Goal: Information Seeking & Learning: Learn about a topic

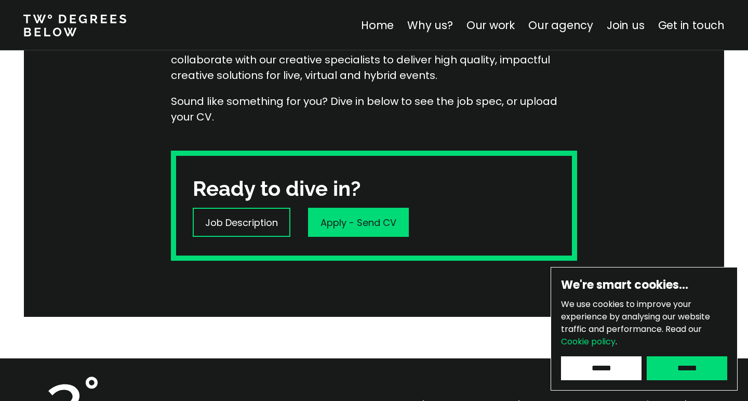
scroll to position [118, 0]
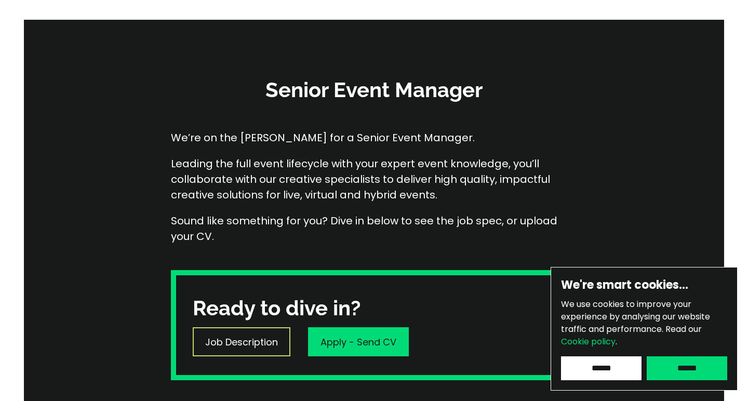
click at [233, 346] on p "Job Description" at bounding box center [241, 342] width 73 height 14
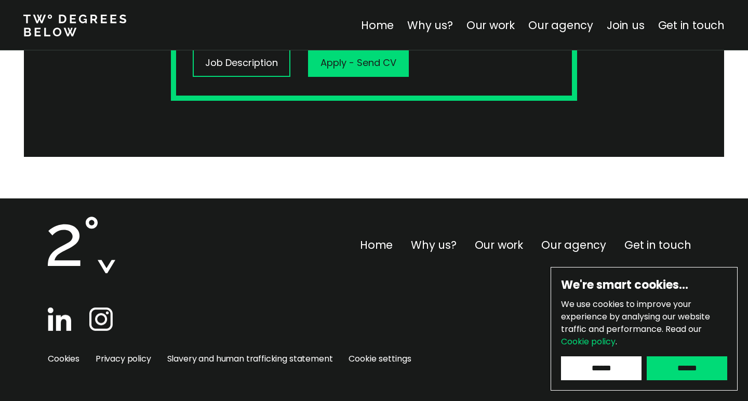
scroll to position [398, 0]
click at [606, 362] on input "******" at bounding box center [601, 368] width 81 height 24
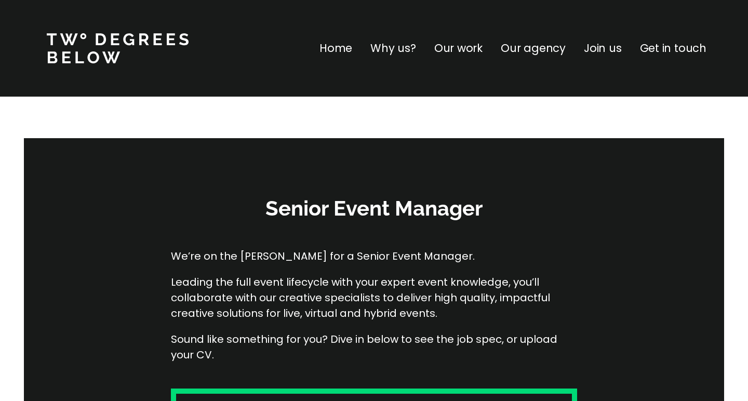
scroll to position [0, 0]
click at [545, 51] on p "Our agency" at bounding box center [533, 48] width 65 height 17
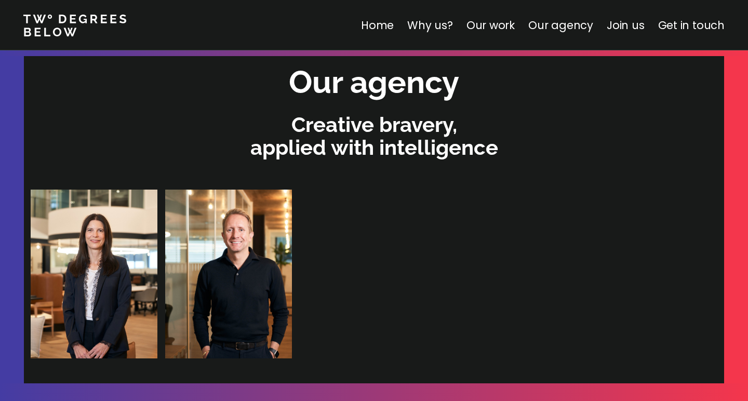
scroll to position [2165, 0]
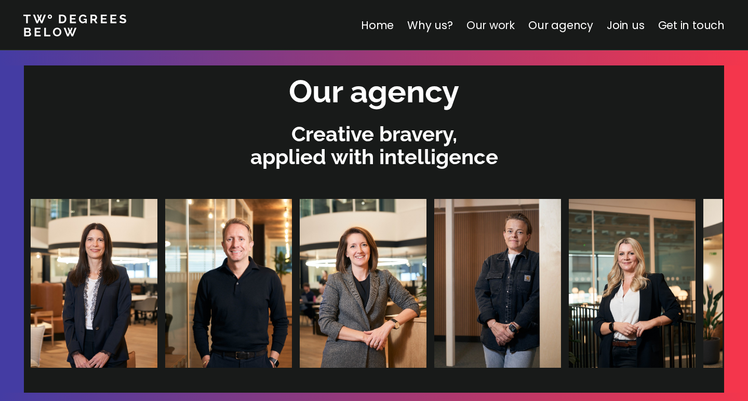
click at [497, 26] on link "Our work" at bounding box center [490, 25] width 48 height 15
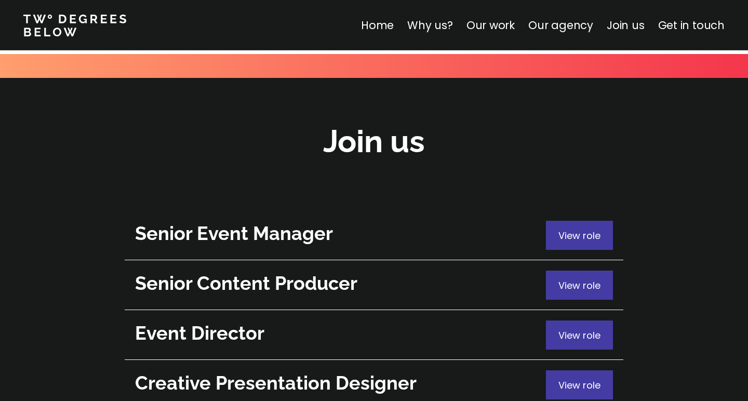
scroll to position [3728, 0]
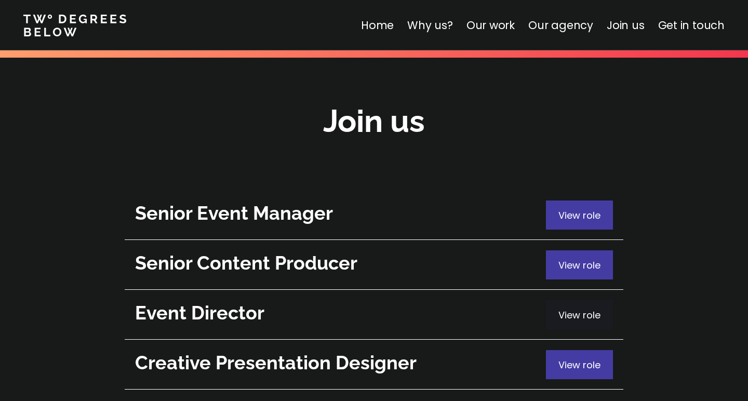
click at [574, 309] on span "View role" at bounding box center [579, 315] width 42 height 13
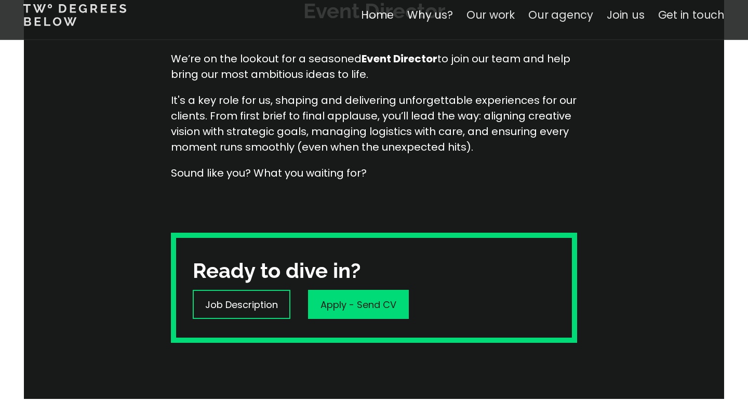
scroll to position [202, 0]
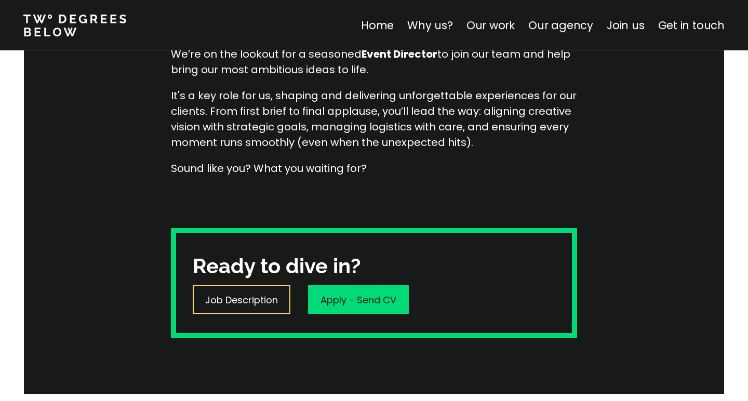
click at [250, 305] on p "Job Description" at bounding box center [241, 300] width 73 height 14
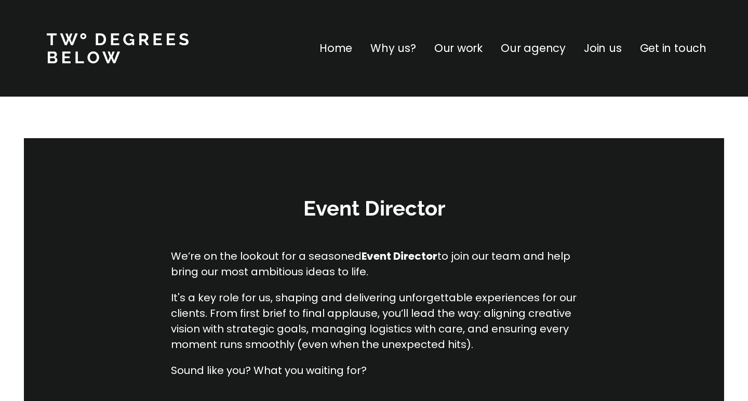
scroll to position [0, 0]
click at [676, 45] on p "Get in touch" at bounding box center [673, 48] width 66 height 17
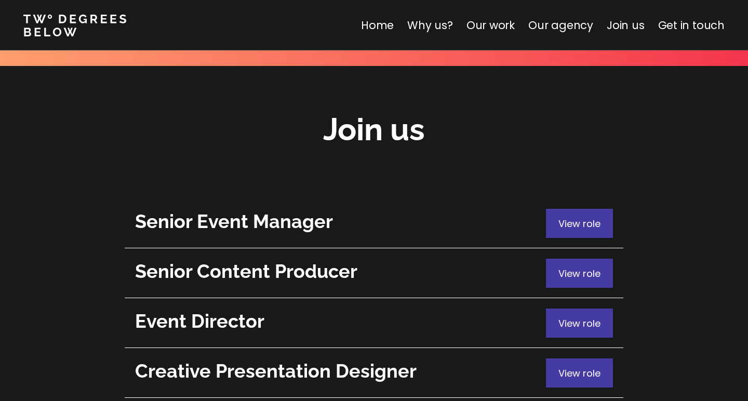
scroll to position [3743, 0]
